Goal: Task Accomplishment & Management: Use online tool/utility

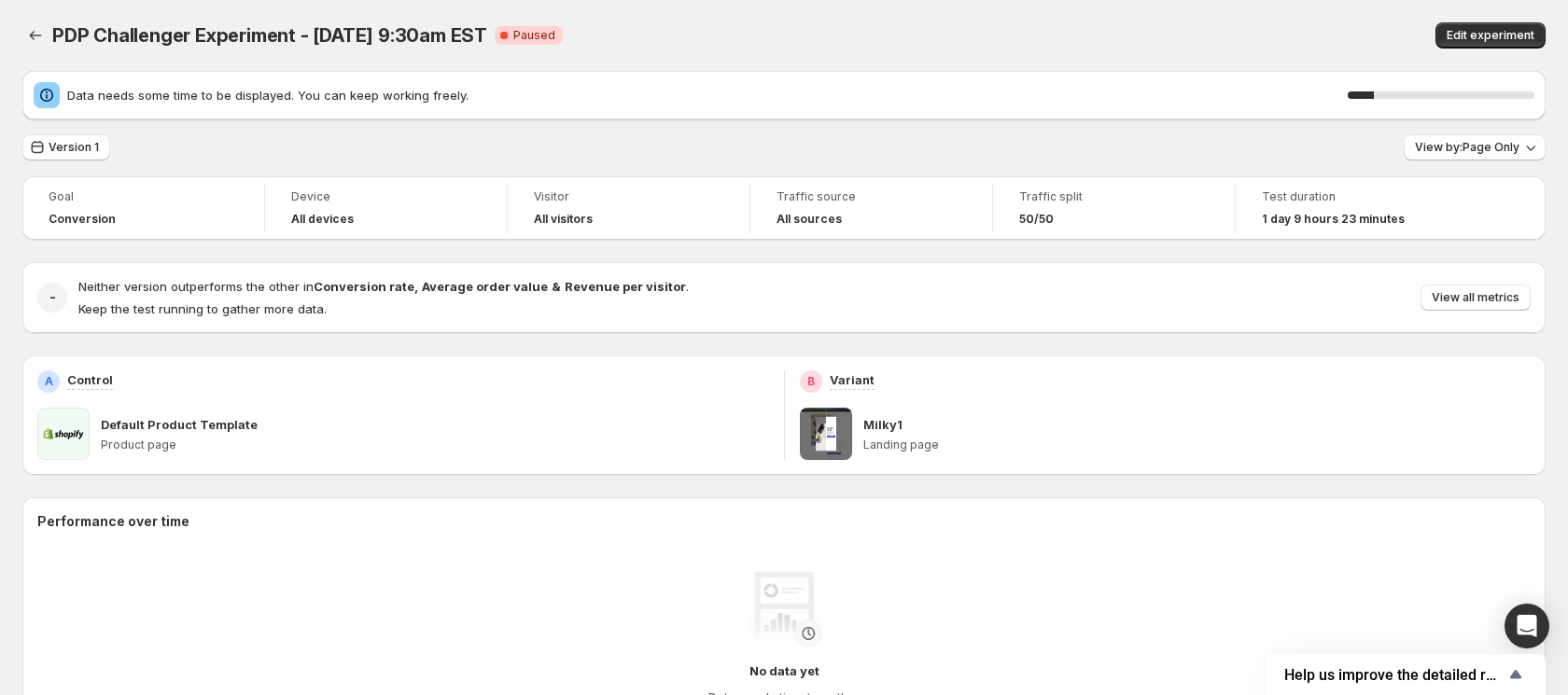
scroll to position [38, 0]
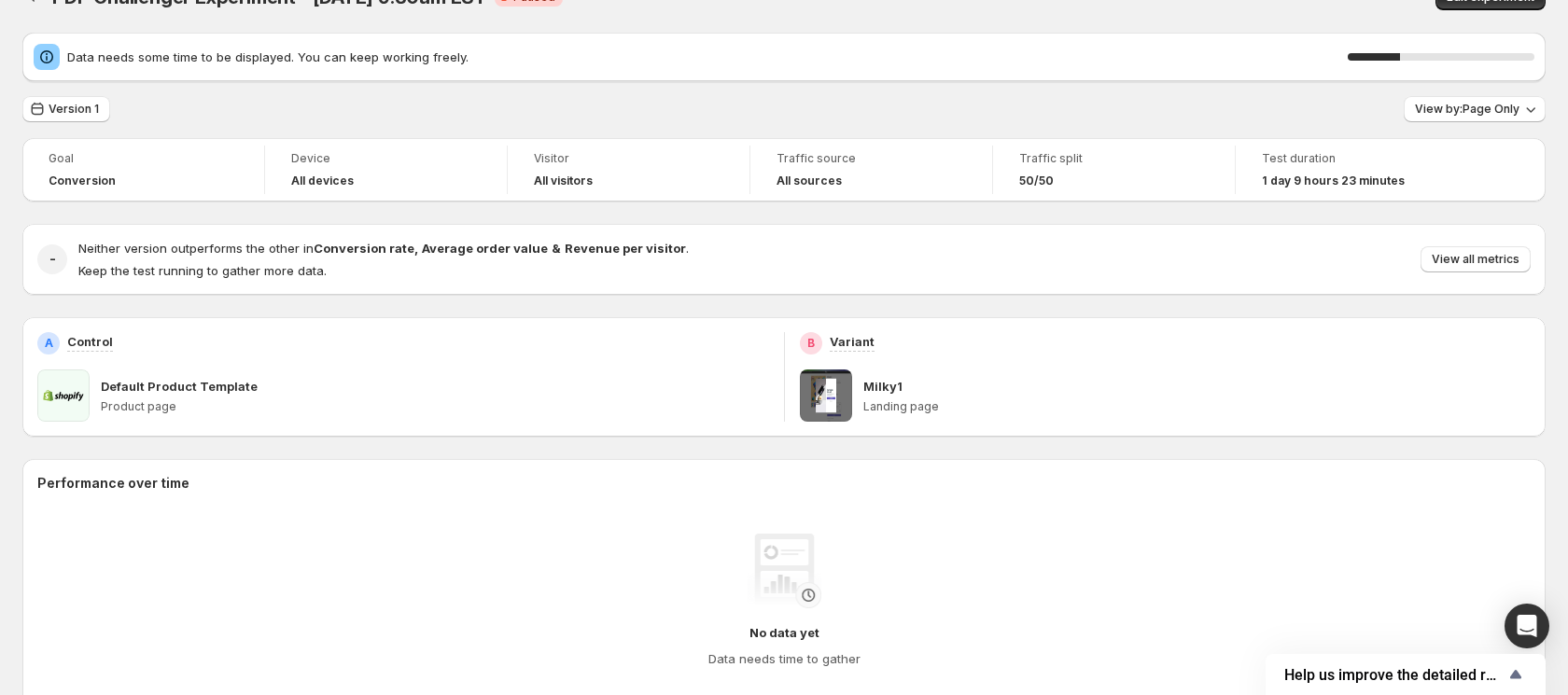
click at [89, 394] on span at bounding box center [63, 396] width 53 height 53
click at [78, 393] on span at bounding box center [63, 396] width 53 height 53
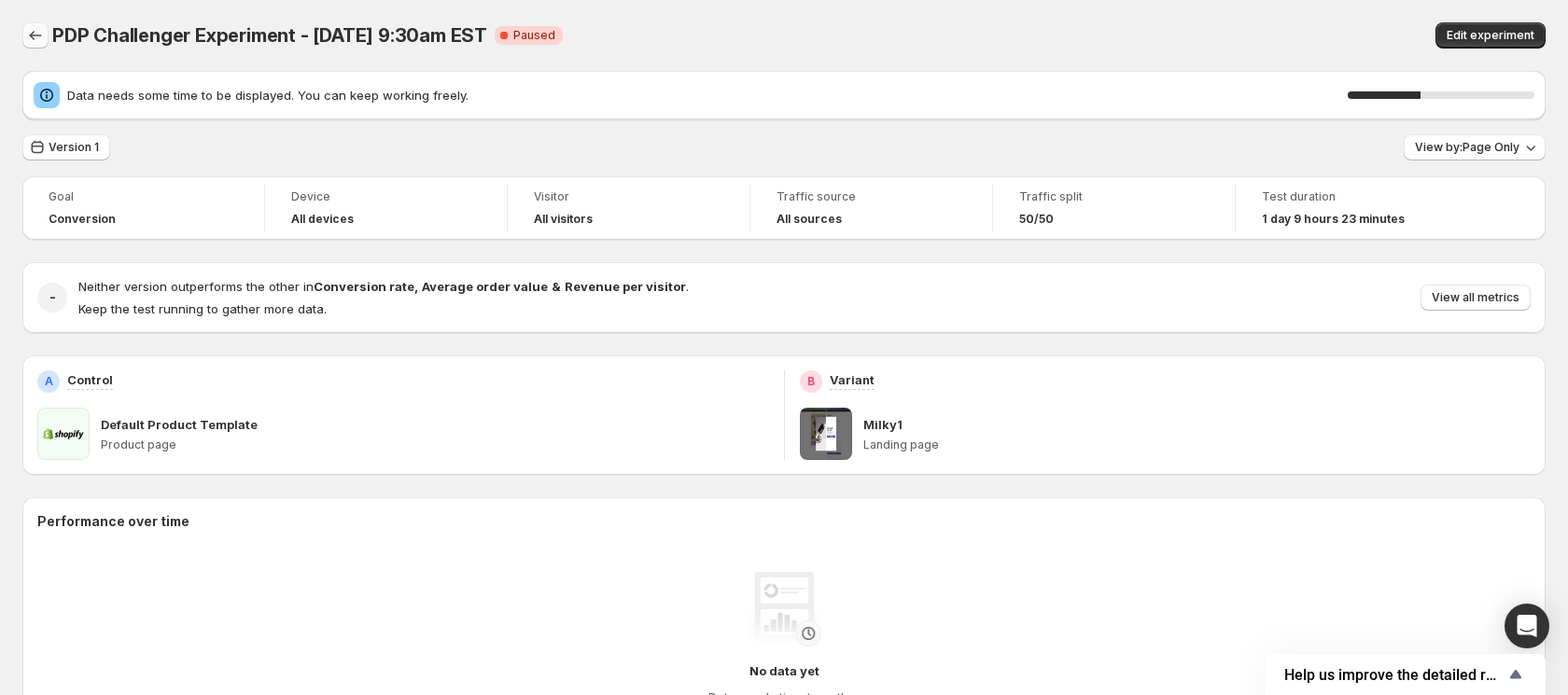
click at [33, 30] on icon "Back" at bounding box center [35, 35] width 19 height 19
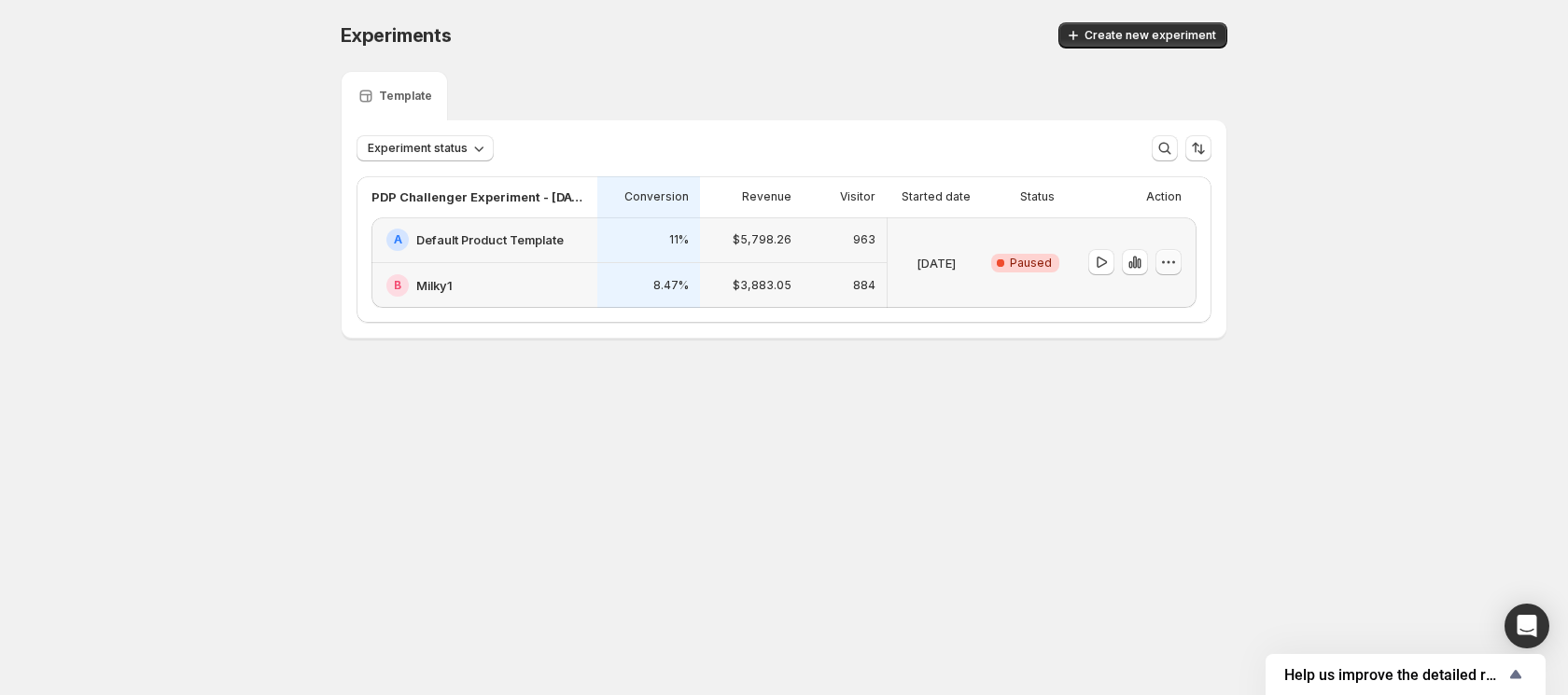
click at [1172, 266] on icon "button" at bounding box center [1168, 262] width 19 height 19
click at [1285, 295] on div "Experiments. This page is ready Experiments Create new experiment Template Expe…" at bounding box center [784, 220] width 1568 height 439
click at [533, 275] on div "B Milky1" at bounding box center [486, 285] width 200 height 22
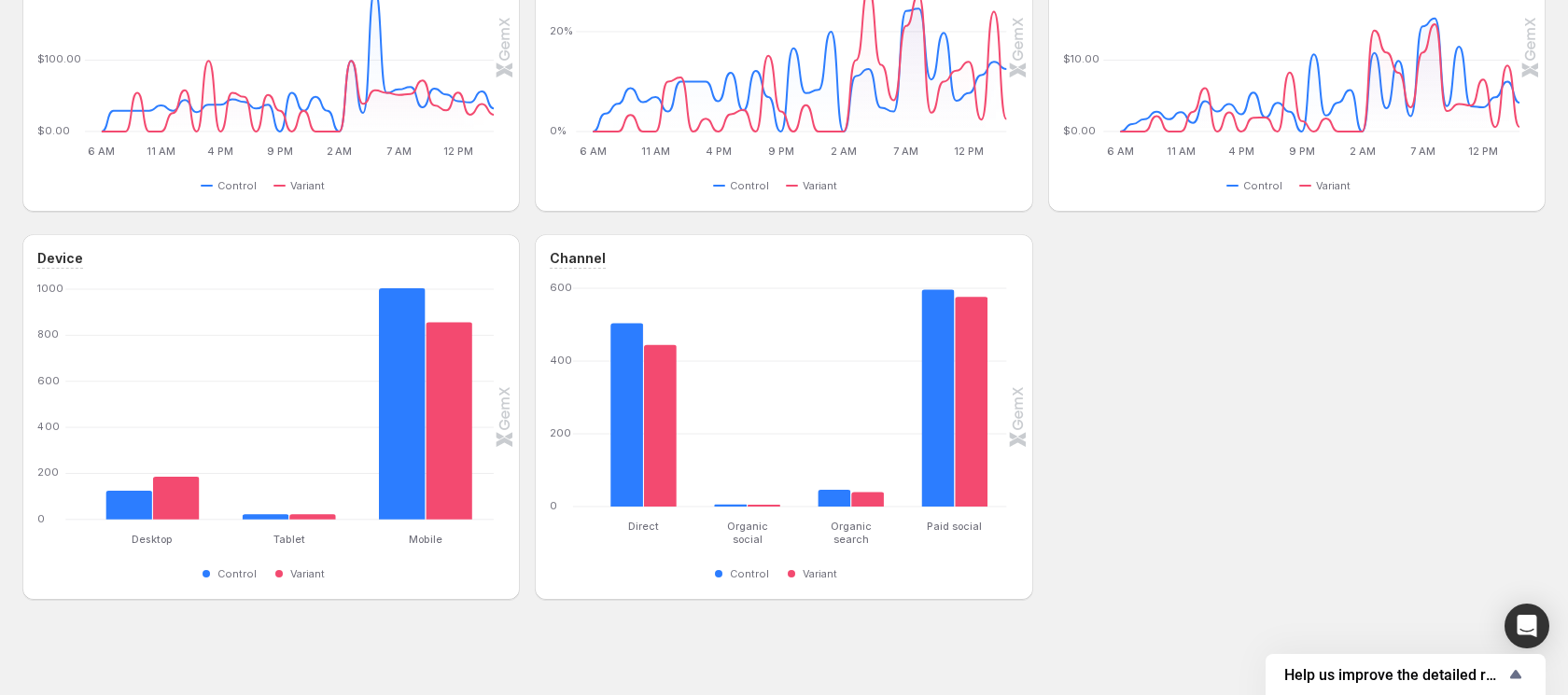
scroll to position [946, 0]
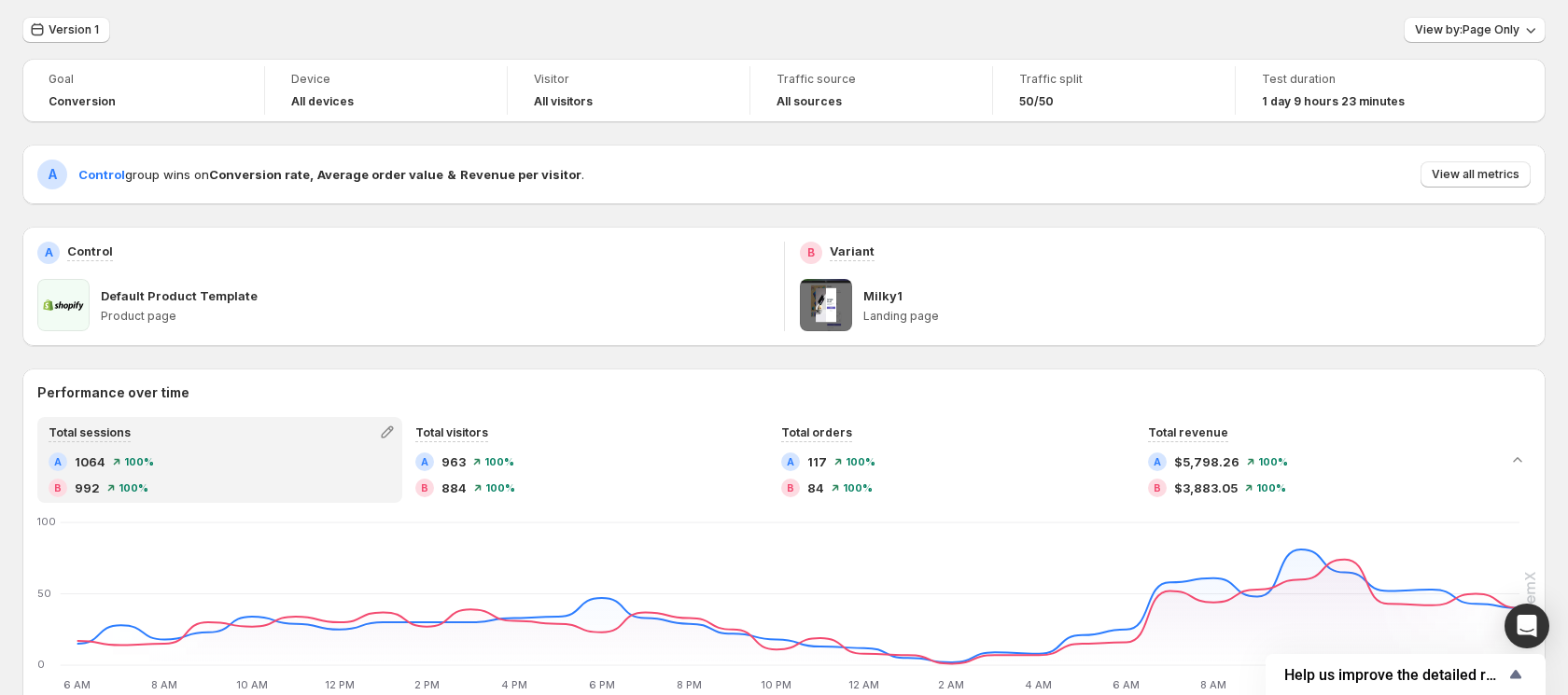
scroll to position [56, 0]
